Goal: Task Accomplishment & Management: Use online tool/utility

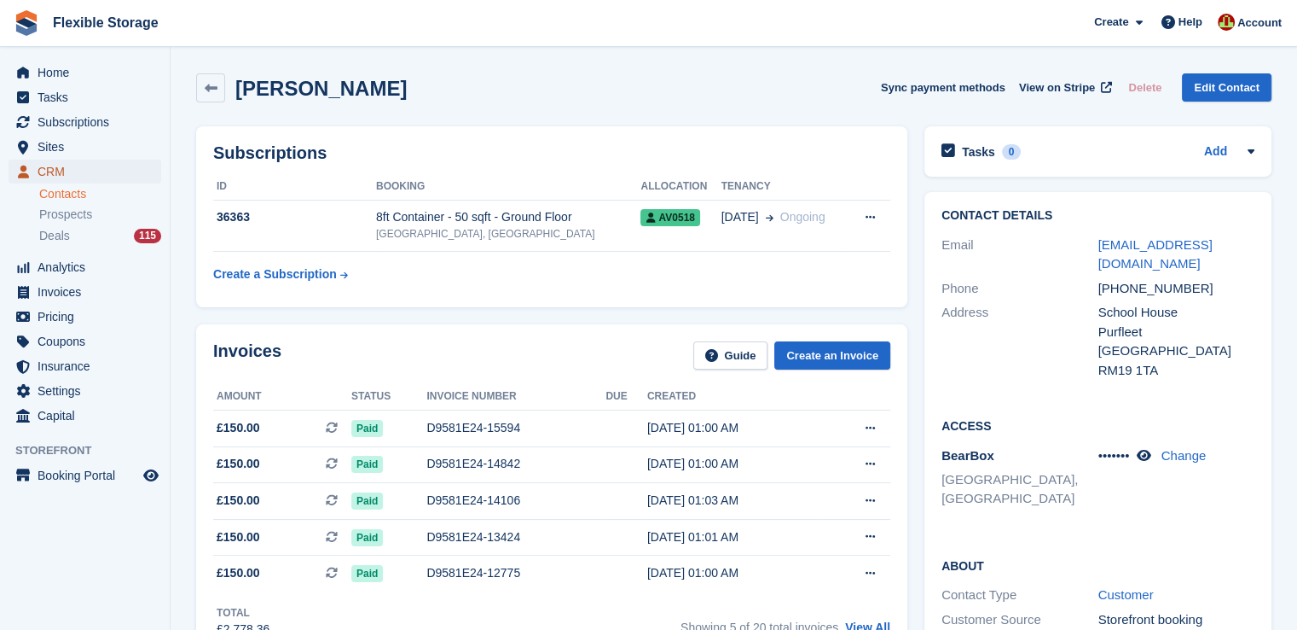
click at [65, 173] on span "CRM" at bounding box center [89, 172] width 102 height 24
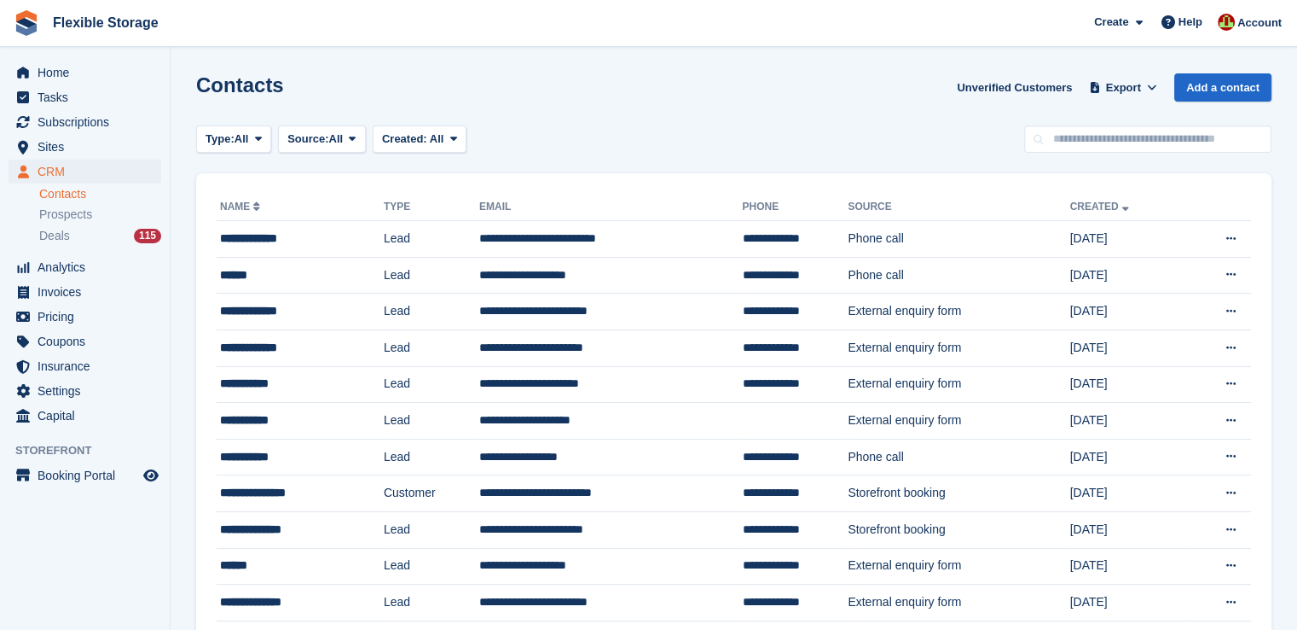
click at [66, 192] on link "Contacts" at bounding box center [100, 194] width 122 height 16
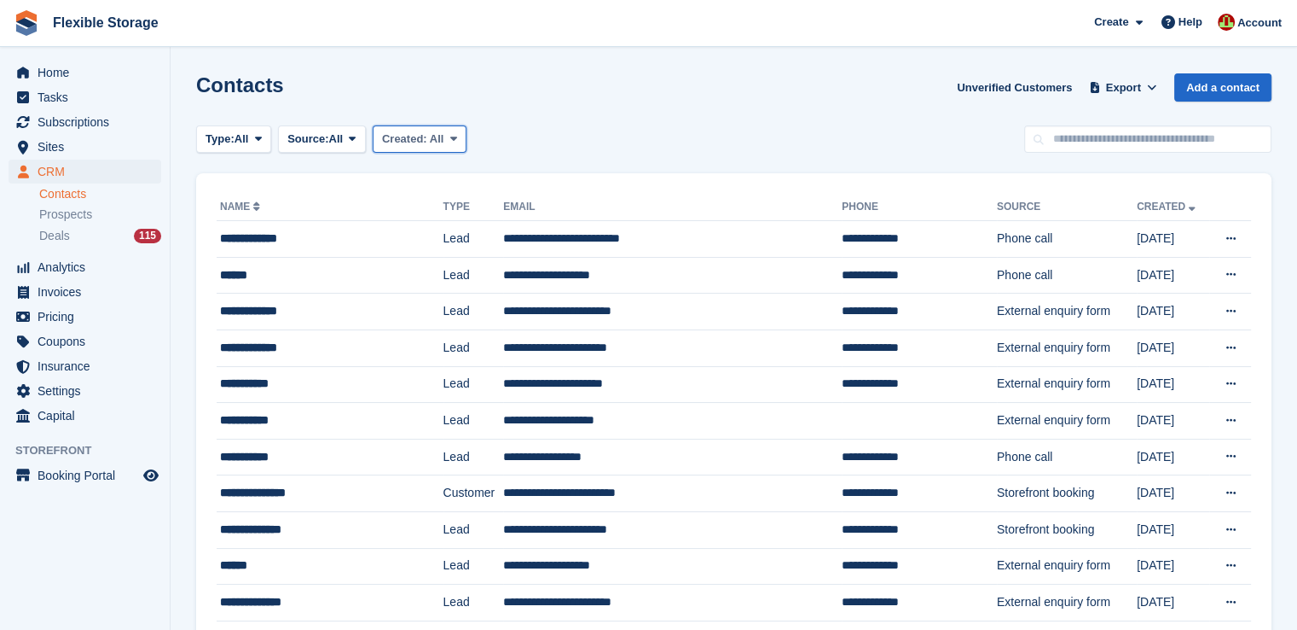
click at [427, 134] on span "Created:" at bounding box center [404, 138] width 45 height 13
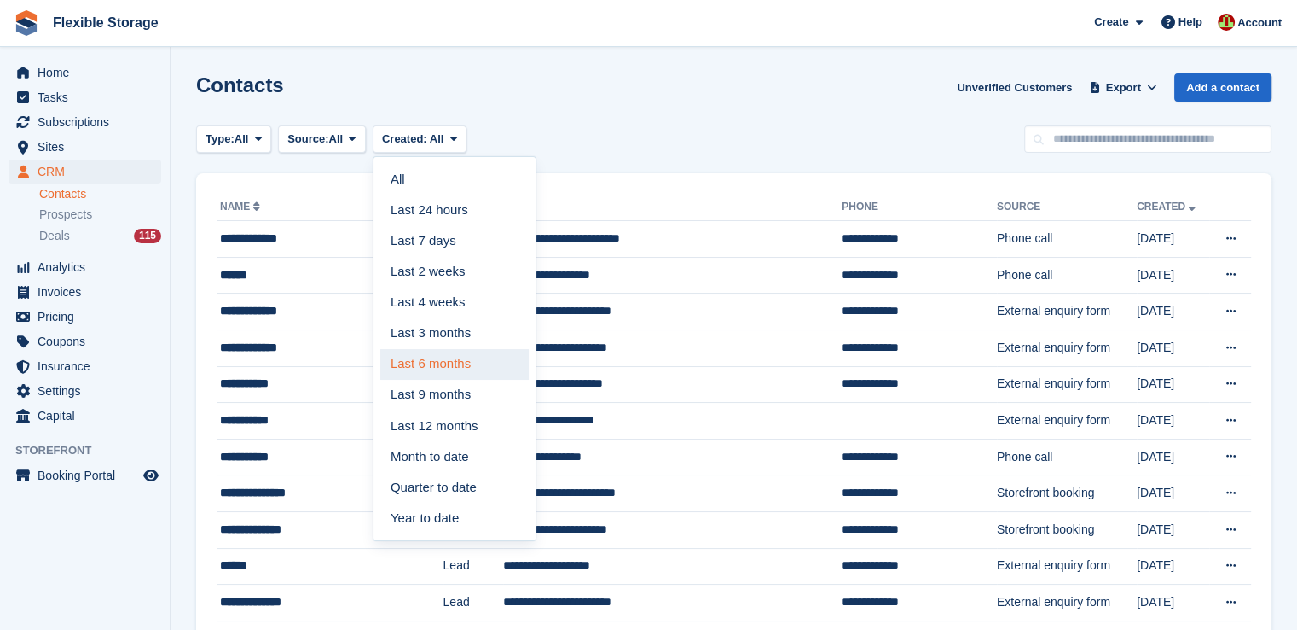
click at [429, 372] on link "Last 6 months" at bounding box center [454, 364] width 148 height 31
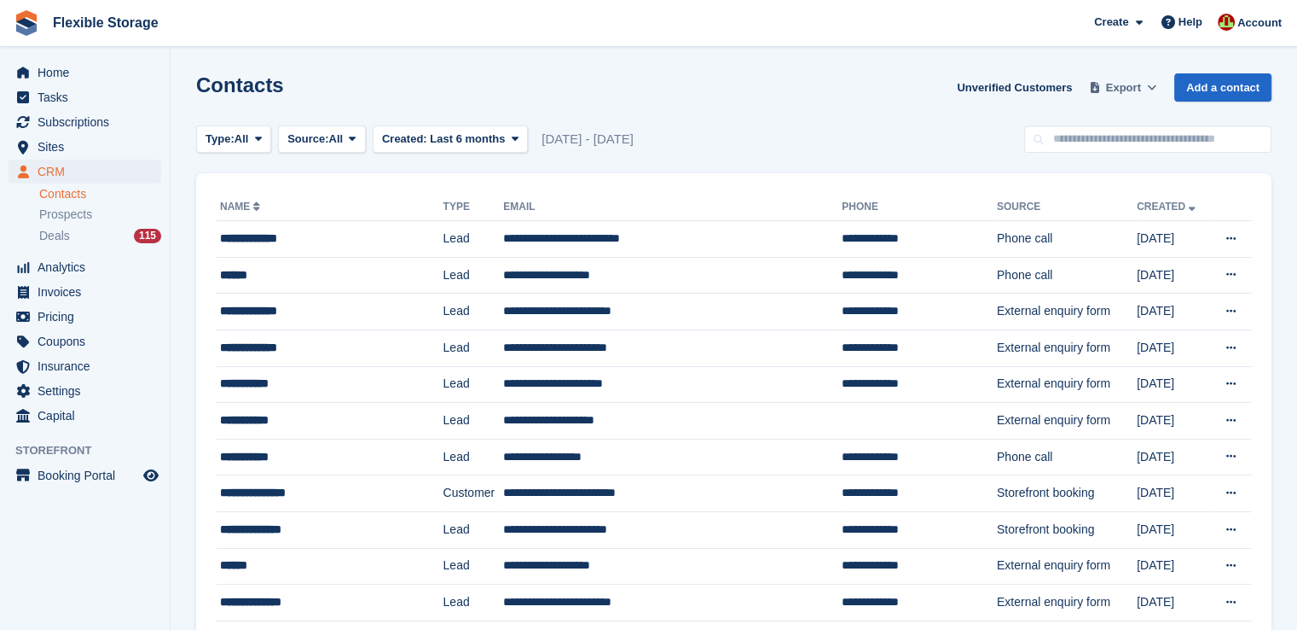
click at [1122, 91] on span "Export" at bounding box center [1123, 87] width 35 height 17
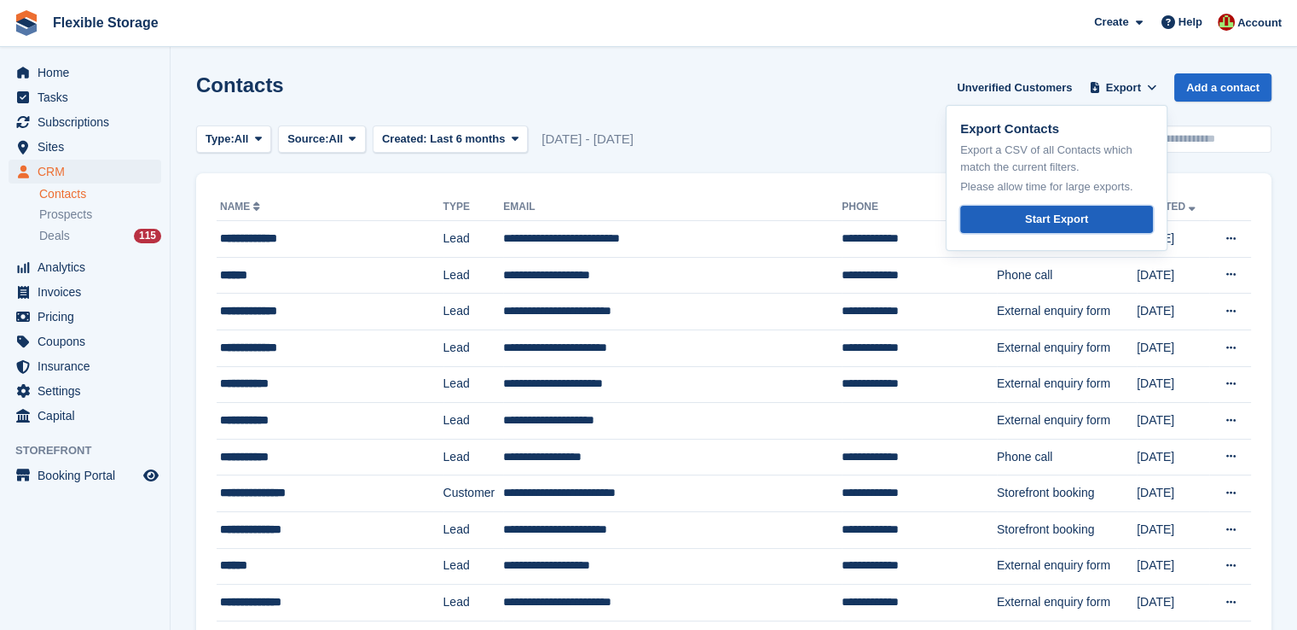
click at [1065, 218] on div "Start Export" at bounding box center [1056, 219] width 63 height 17
